Goal: Information Seeking & Learning: Learn about a topic

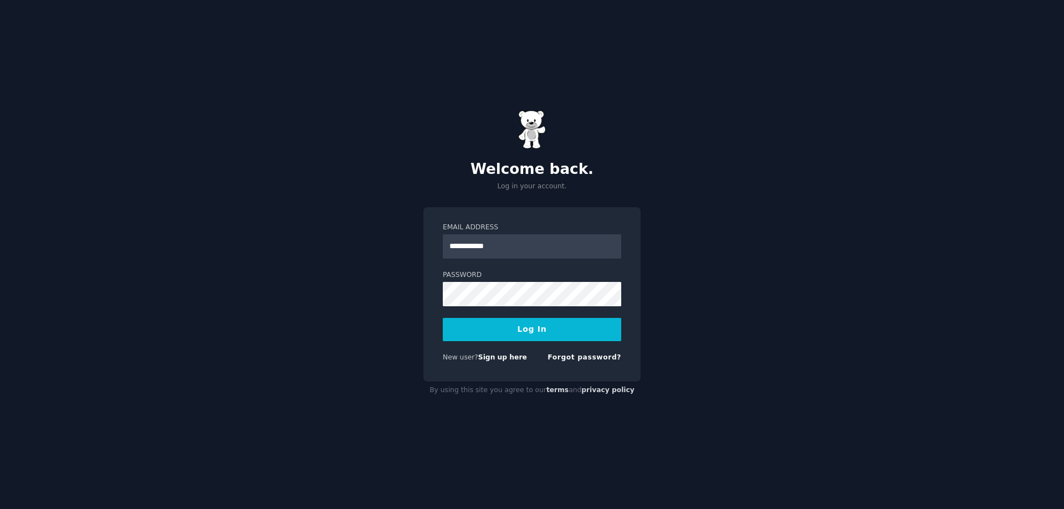
type input "**********"
click at [443, 318] on button "Log In" at bounding box center [532, 329] width 178 height 23
click at [650, 456] on div "**********" at bounding box center [532, 254] width 1064 height 509
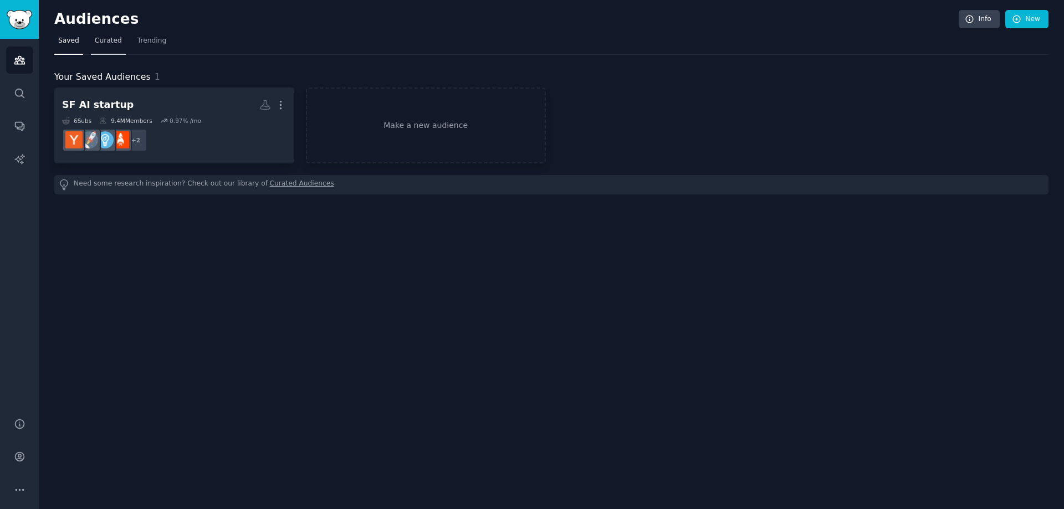
click at [107, 39] on span "Curated" at bounding box center [108, 41] width 27 height 10
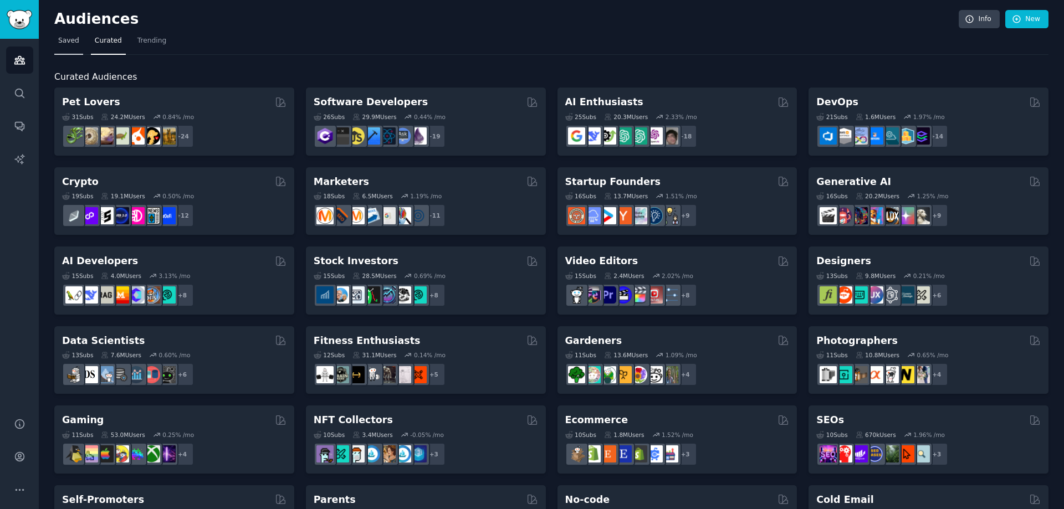
click at [69, 48] on link "Saved" at bounding box center [68, 43] width 29 height 23
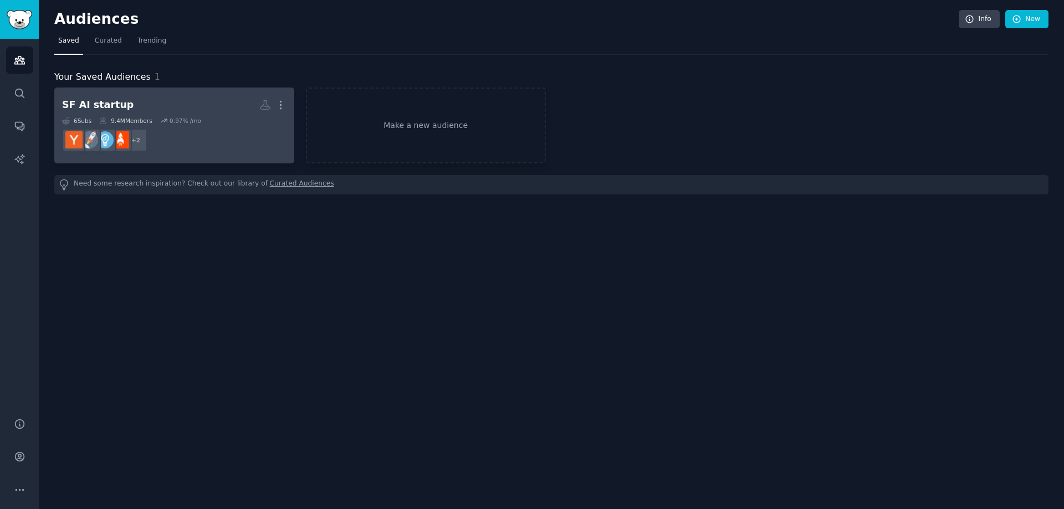
click at [143, 106] on h2 "SF AI startup More" at bounding box center [174, 104] width 224 height 19
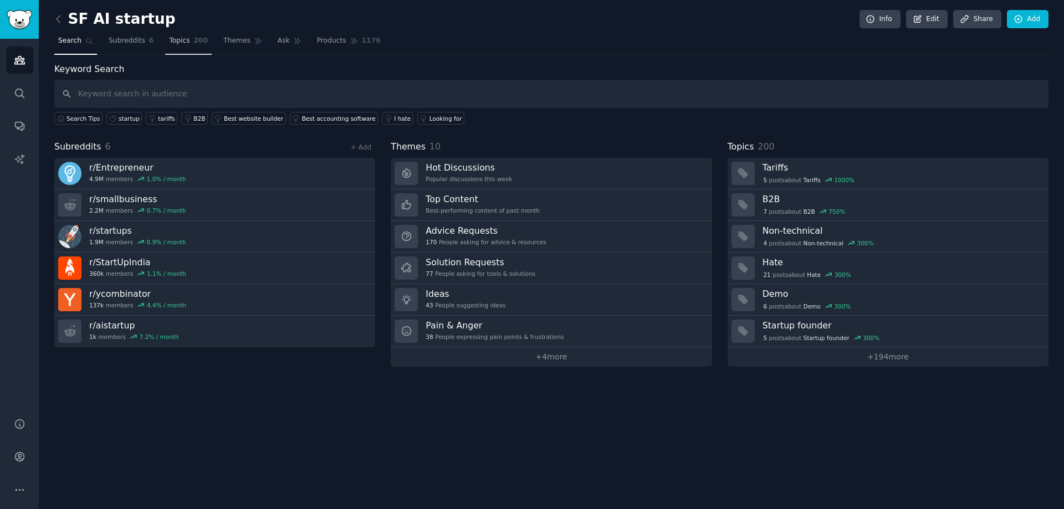
click at [184, 46] on link "Topics 200" at bounding box center [188, 43] width 47 height 23
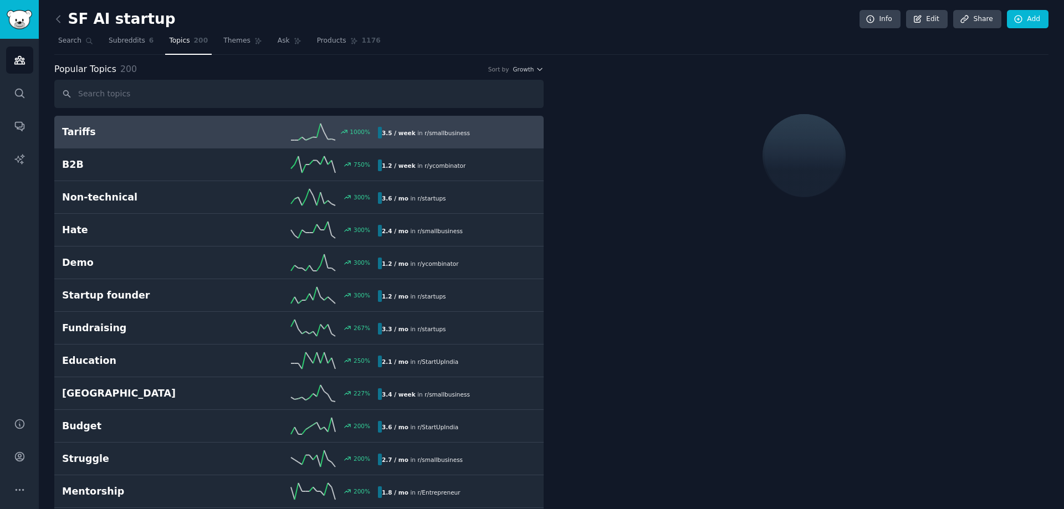
click at [194, 95] on input "text" at bounding box center [298, 94] width 489 height 28
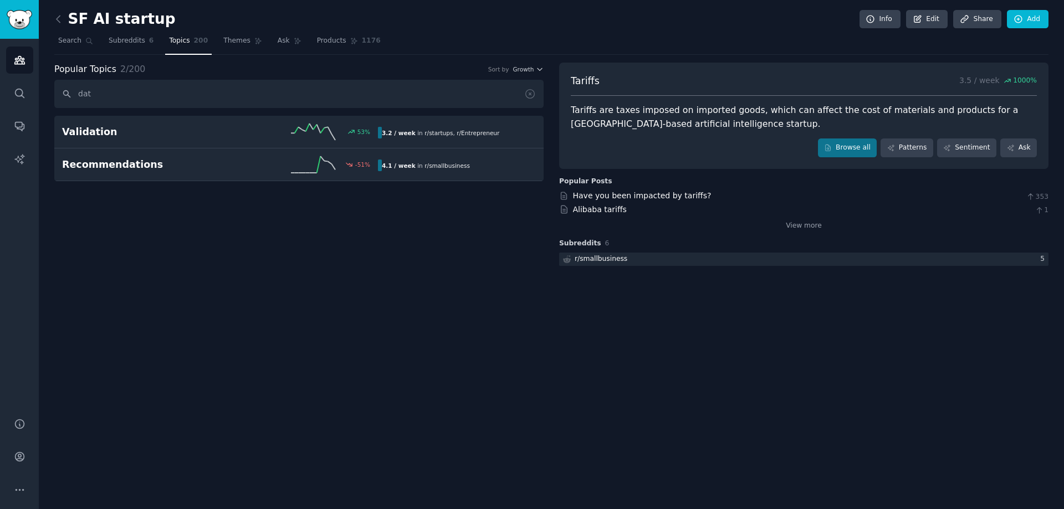
type input "data"
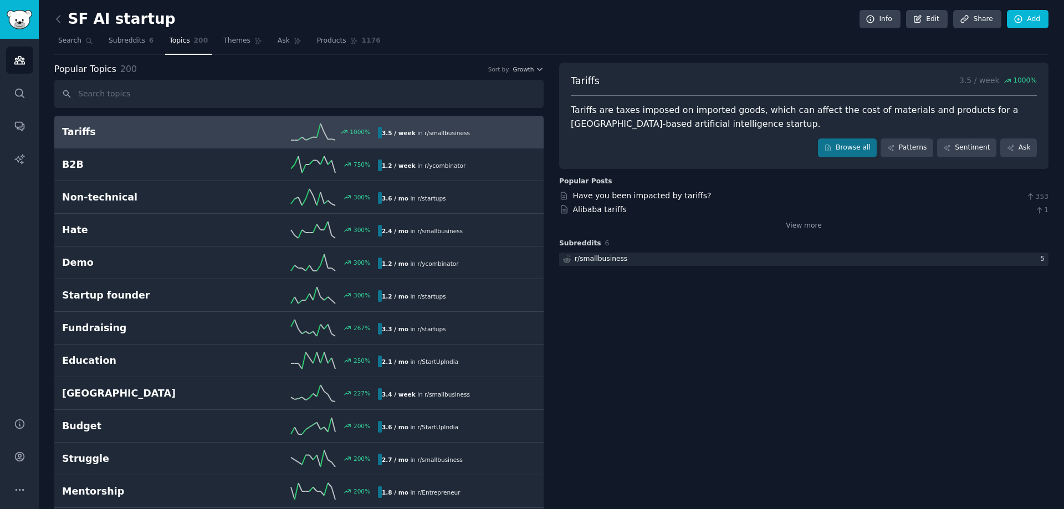
click at [346, 95] on input "text" at bounding box center [298, 94] width 489 height 28
click at [217, 89] on input "text" at bounding box center [298, 94] width 489 height 28
paste input "Dataset"
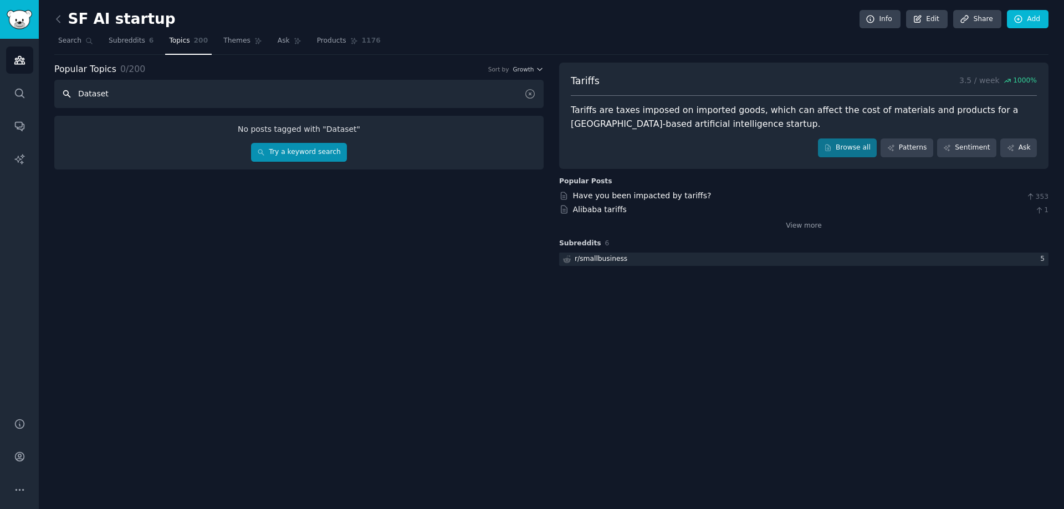
type input "Dataset"
click at [290, 154] on link "Try a keyword search" at bounding box center [299, 152] width 96 height 19
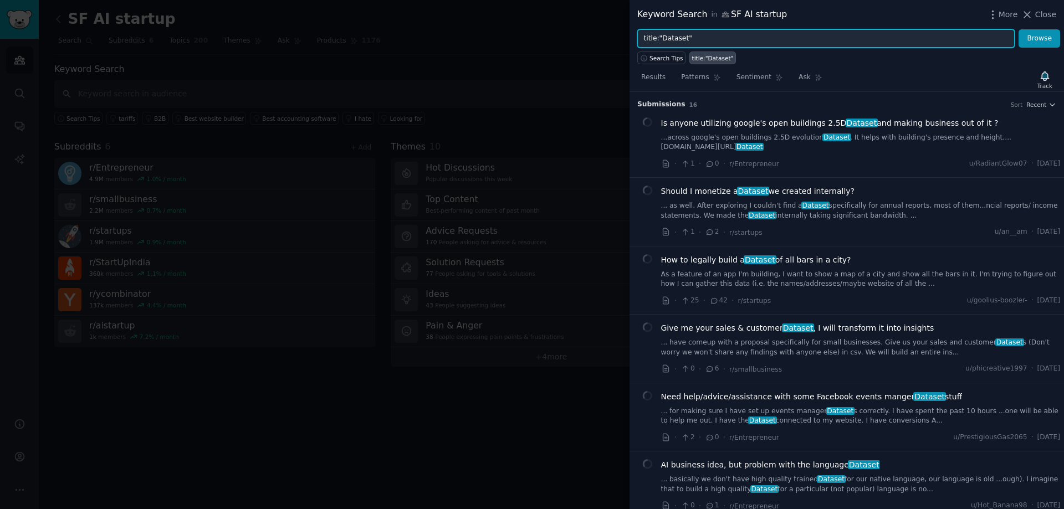
click at [714, 35] on input "title:"Dataset"" at bounding box center [825, 38] width 377 height 19
click at [662, 38] on input "title:"Dataset"" at bounding box center [825, 38] width 377 height 19
paste input "Melanoma"
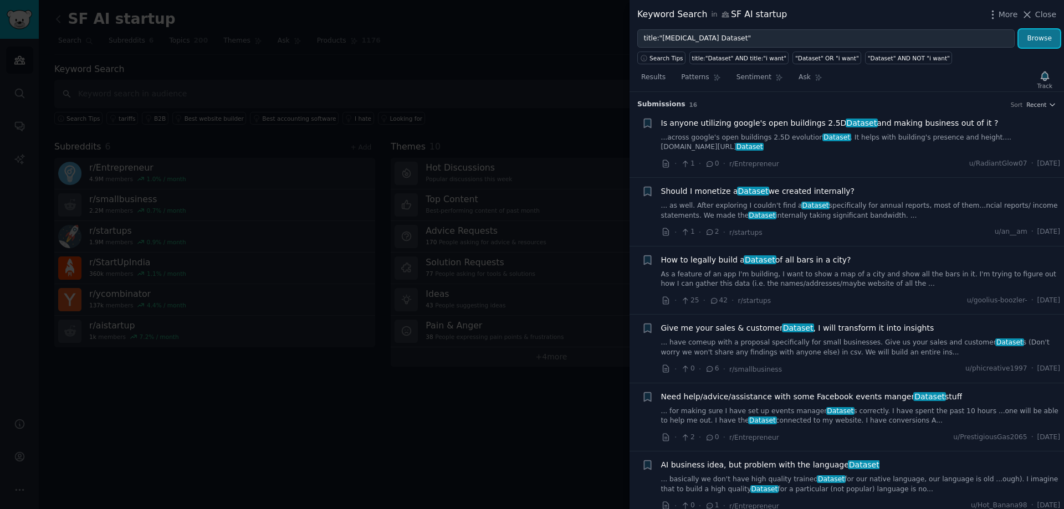
click at [1040, 38] on button "Browse" at bounding box center [1039, 38] width 42 height 19
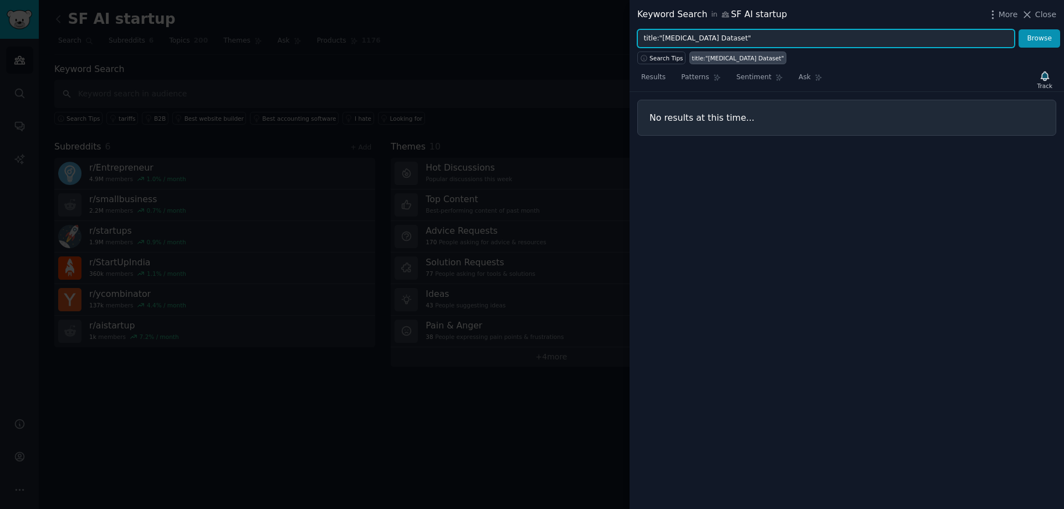
drag, startPoint x: 696, startPoint y: 39, endPoint x: 722, endPoint y: 40, distance: 25.5
click at [722, 40] on input "title:"Melanoma Dataset"" at bounding box center [825, 38] width 377 height 19
click at [1018, 29] on button "Browse" at bounding box center [1039, 38] width 42 height 19
click at [687, 40] on input "title:"Melanoma"" at bounding box center [825, 38] width 377 height 19
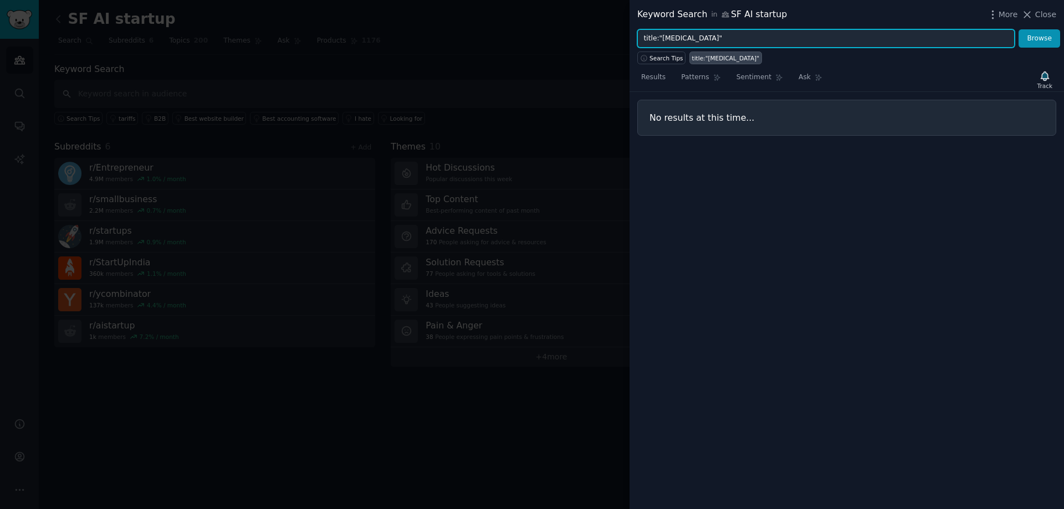
paste input "in"
type input "title:"Melanin""
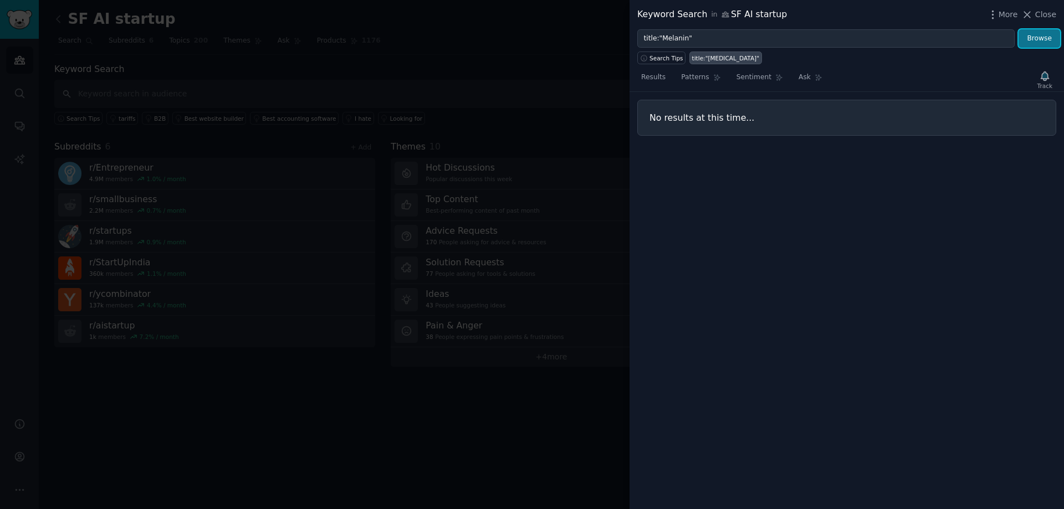
click at [1028, 36] on button "Browse" at bounding box center [1039, 38] width 42 height 19
drag, startPoint x: 730, startPoint y: 14, endPoint x: 823, endPoint y: 16, distance: 93.6
click at [823, 16] on div "Keyword Search in SF AI startup More Close" at bounding box center [846, 15] width 419 height 14
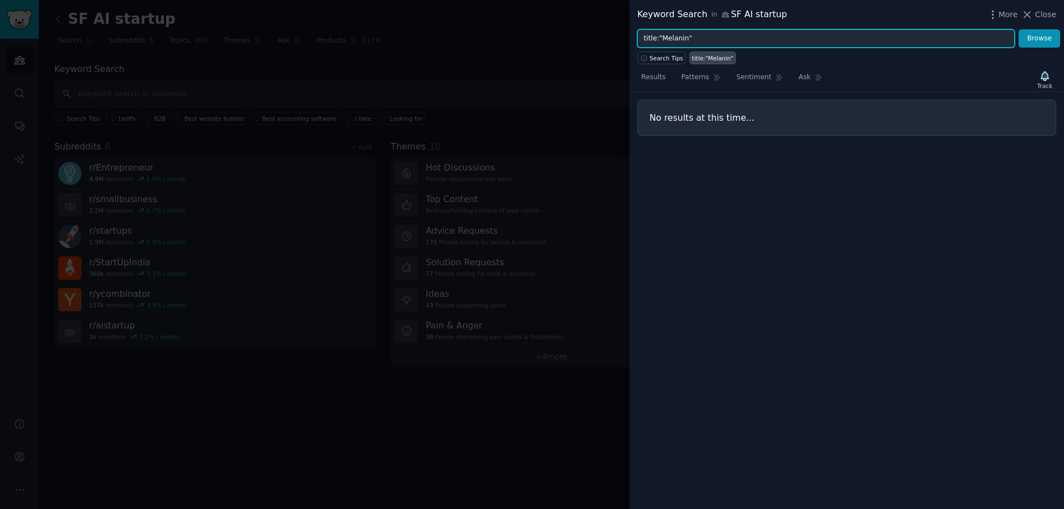
click at [730, 40] on input "title:"Melanin"" at bounding box center [825, 38] width 377 height 19
click at [679, 38] on input "title:"Melanin"" at bounding box center [825, 38] width 377 height 19
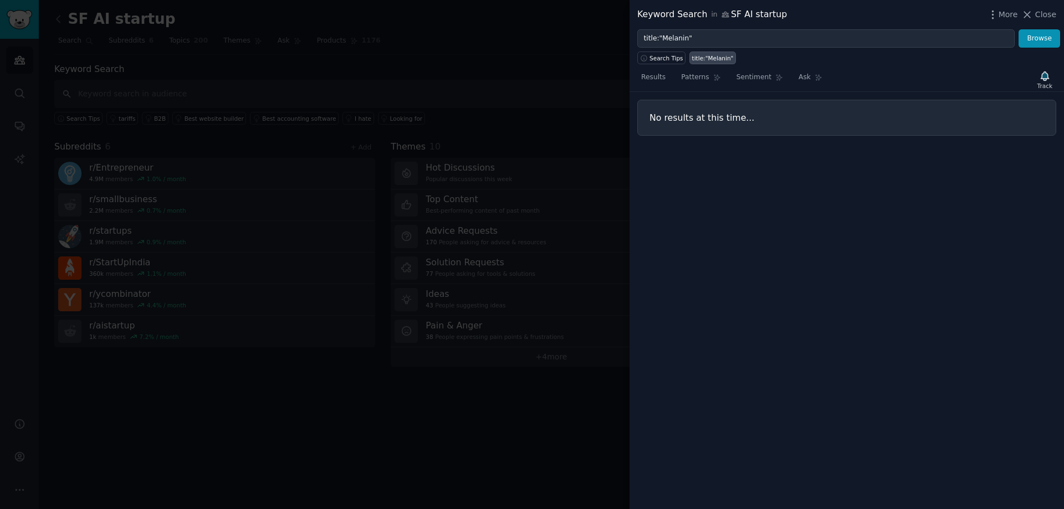
click at [584, 69] on div at bounding box center [532, 254] width 1064 height 509
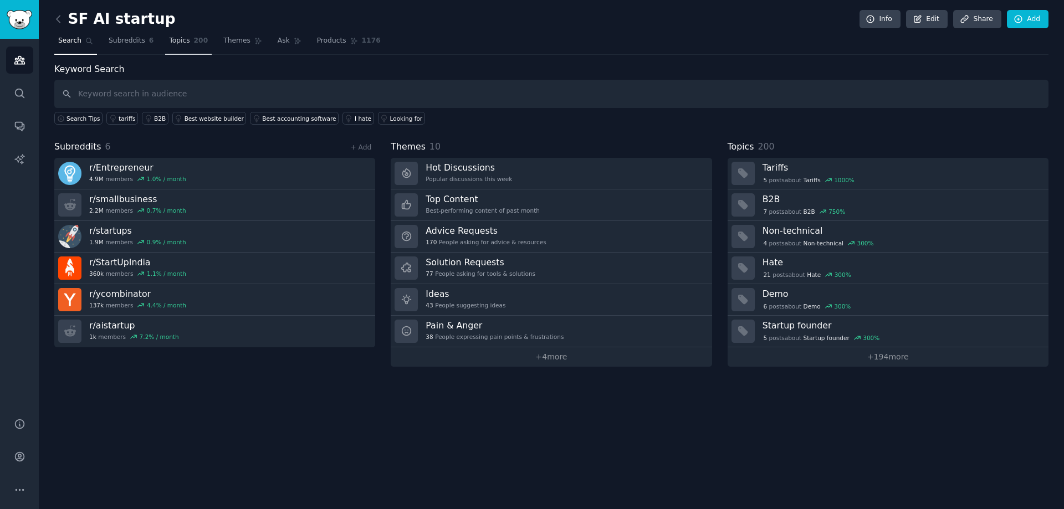
click at [184, 42] on span "Topics" at bounding box center [179, 41] width 20 height 10
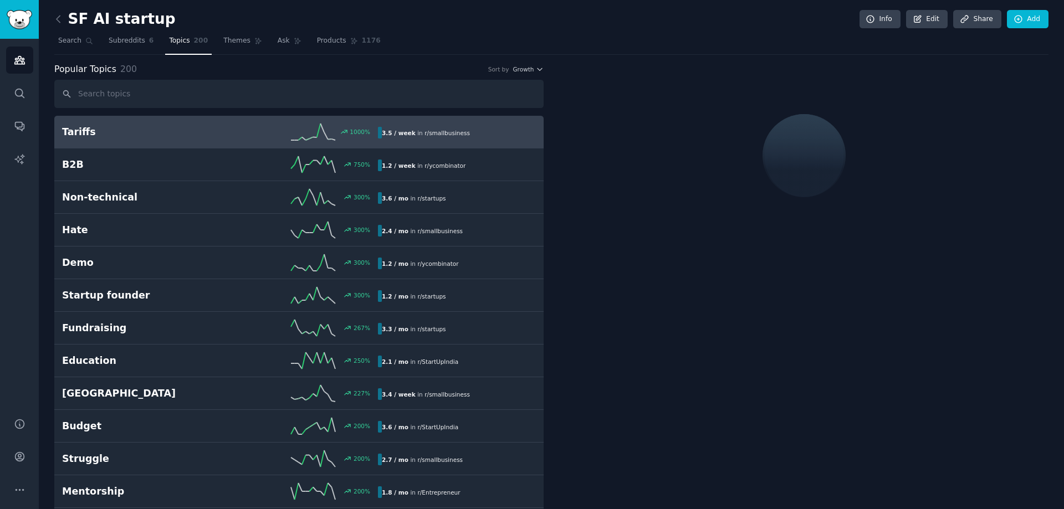
click at [187, 88] on input "text" at bounding box center [298, 94] width 489 height 28
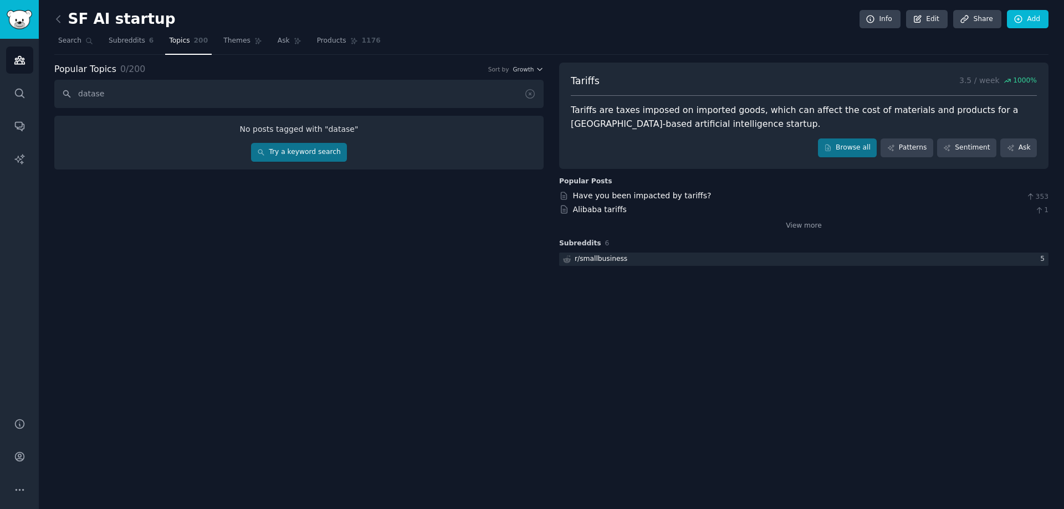
type input "dataset"
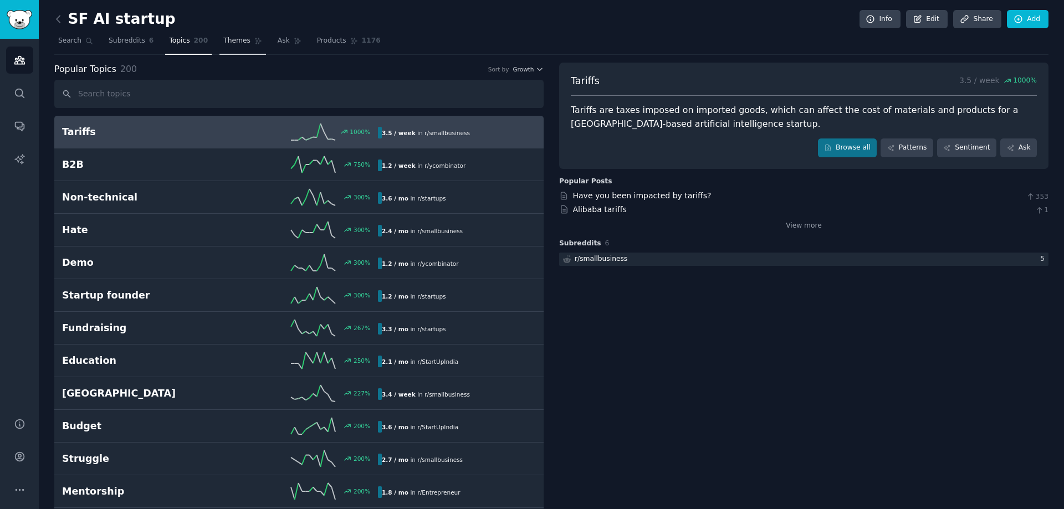
click at [239, 38] on span "Themes" at bounding box center [236, 41] width 27 height 10
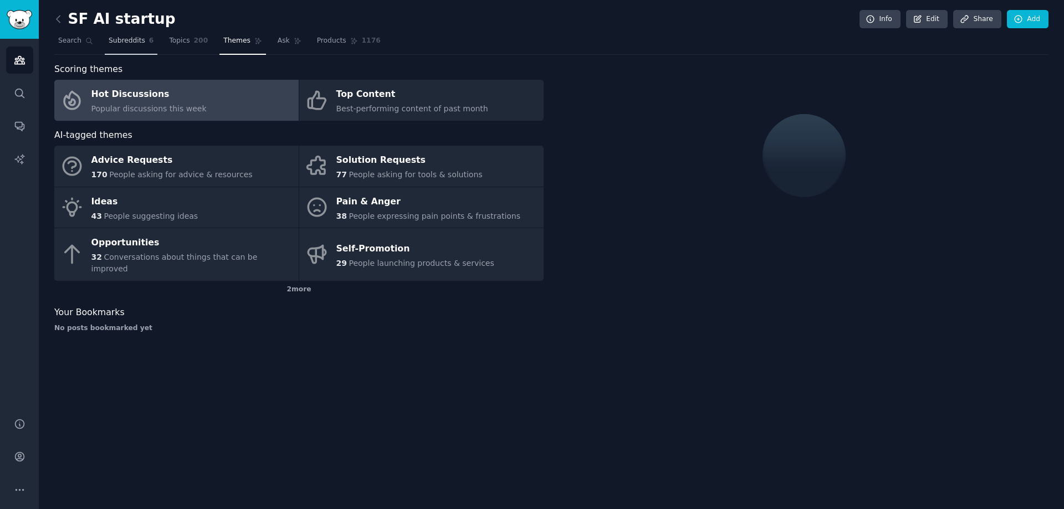
click at [123, 45] on span "Subreddits" at bounding box center [127, 41] width 37 height 10
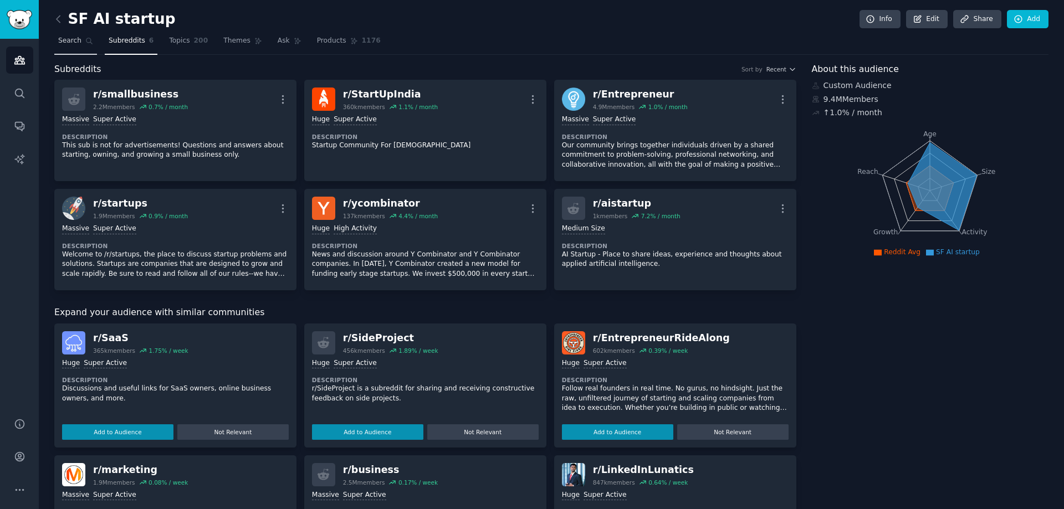
click at [69, 38] on span "Search" at bounding box center [69, 41] width 23 height 10
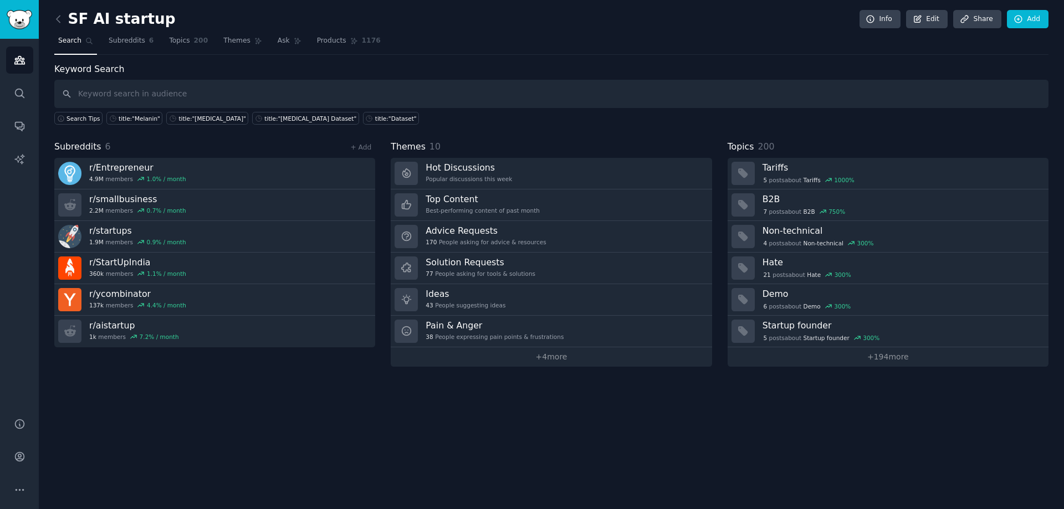
click at [302, 99] on input "text" at bounding box center [551, 94] width 994 height 28
click at [26, 92] on link "Search" at bounding box center [19, 93] width 27 height 27
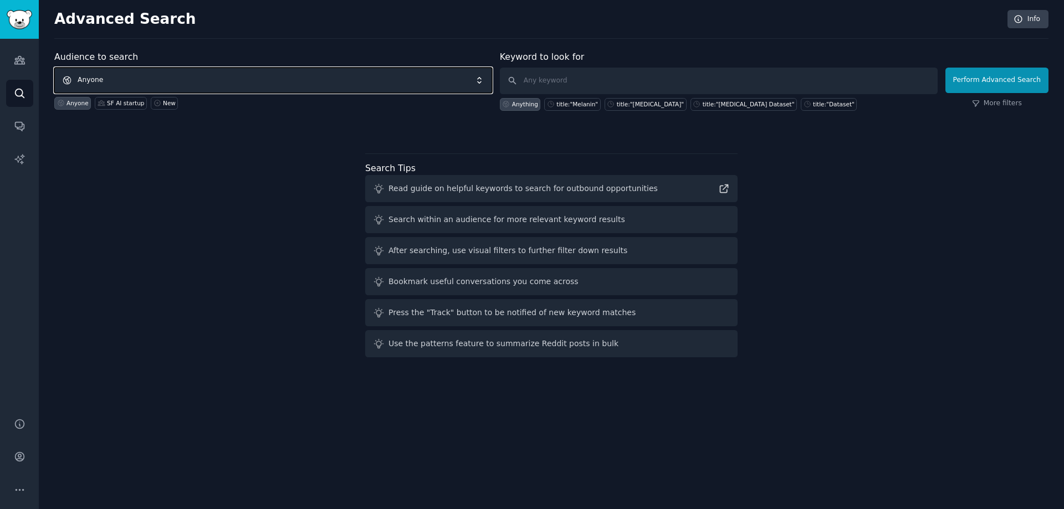
click at [211, 86] on span "Anyone" at bounding box center [273, 80] width 438 height 25
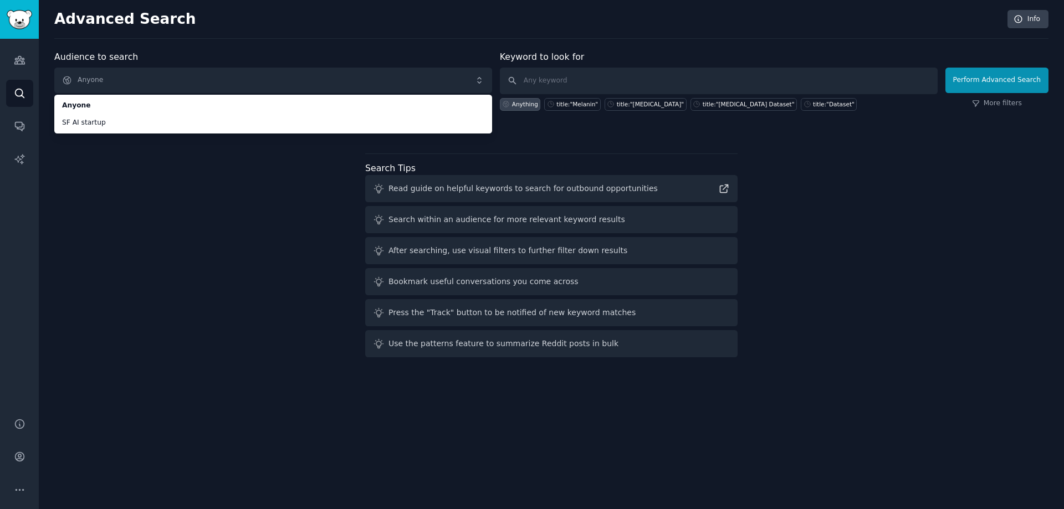
click at [250, 149] on div "Audience to search Anyone Anyone SF AI startup Anyone SF AI startup New Keyword…" at bounding box center [551, 205] width 994 height 311
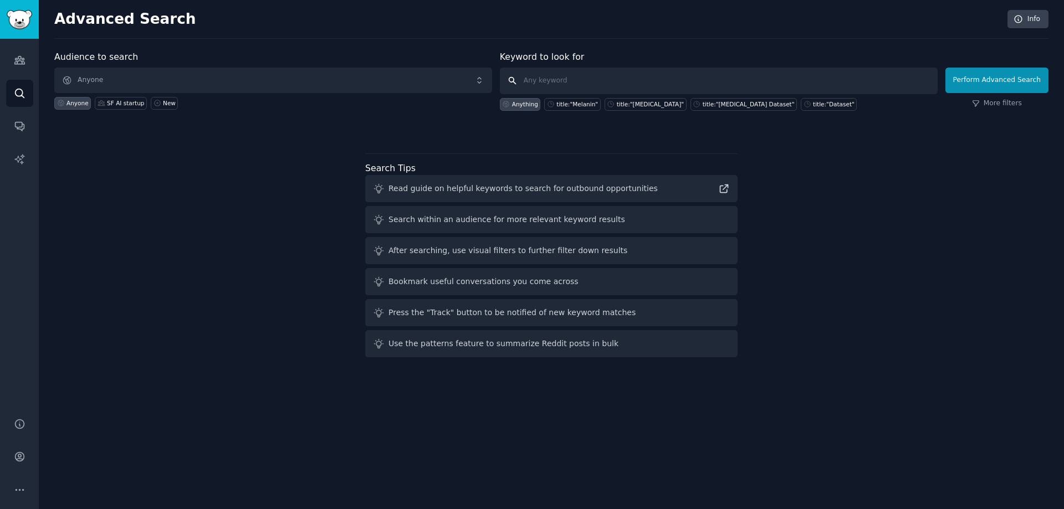
click at [636, 89] on input "text" at bounding box center [719, 81] width 438 height 27
paste input "Melanin"
type input "Melanin"
paste input "Melanin"
type input "Melanin"
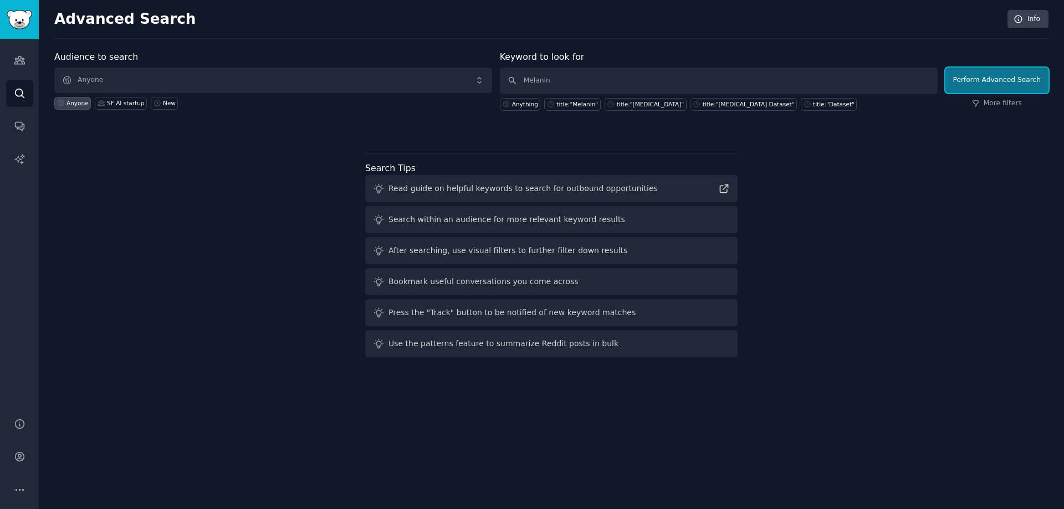
click at [971, 84] on button "Perform Advanced Search" at bounding box center [996, 80] width 103 height 25
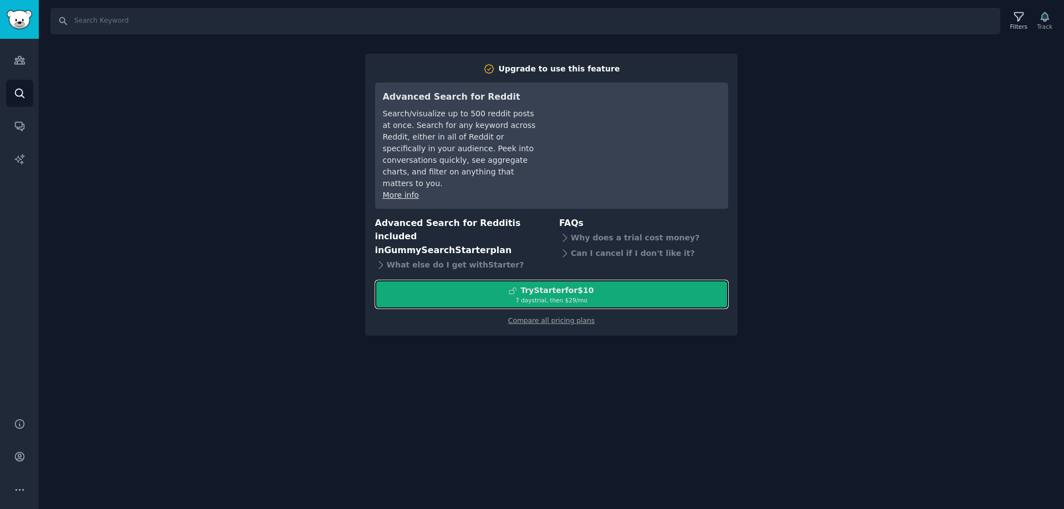
click at [586, 299] on div "7 days trial, then $ 29 /mo" at bounding box center [552, 300] width 352 height 8
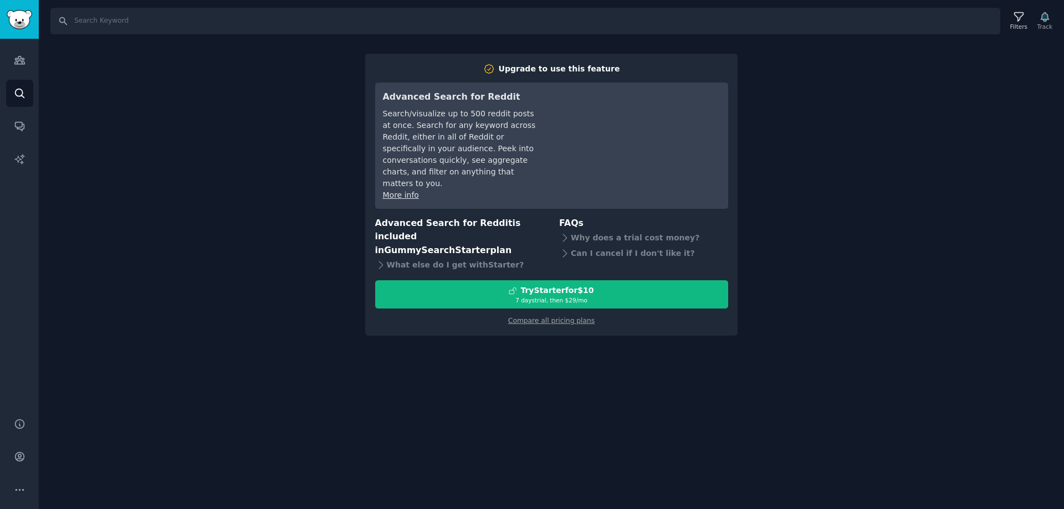
click at [899, 259] on div "Search Filters Track Upgrade to use this feature Advanced Search for Reddit Sea…" at bounding box center [551, 254] width 1025 height 509
